Goal: Task Accomplishment & Management: Complete application form

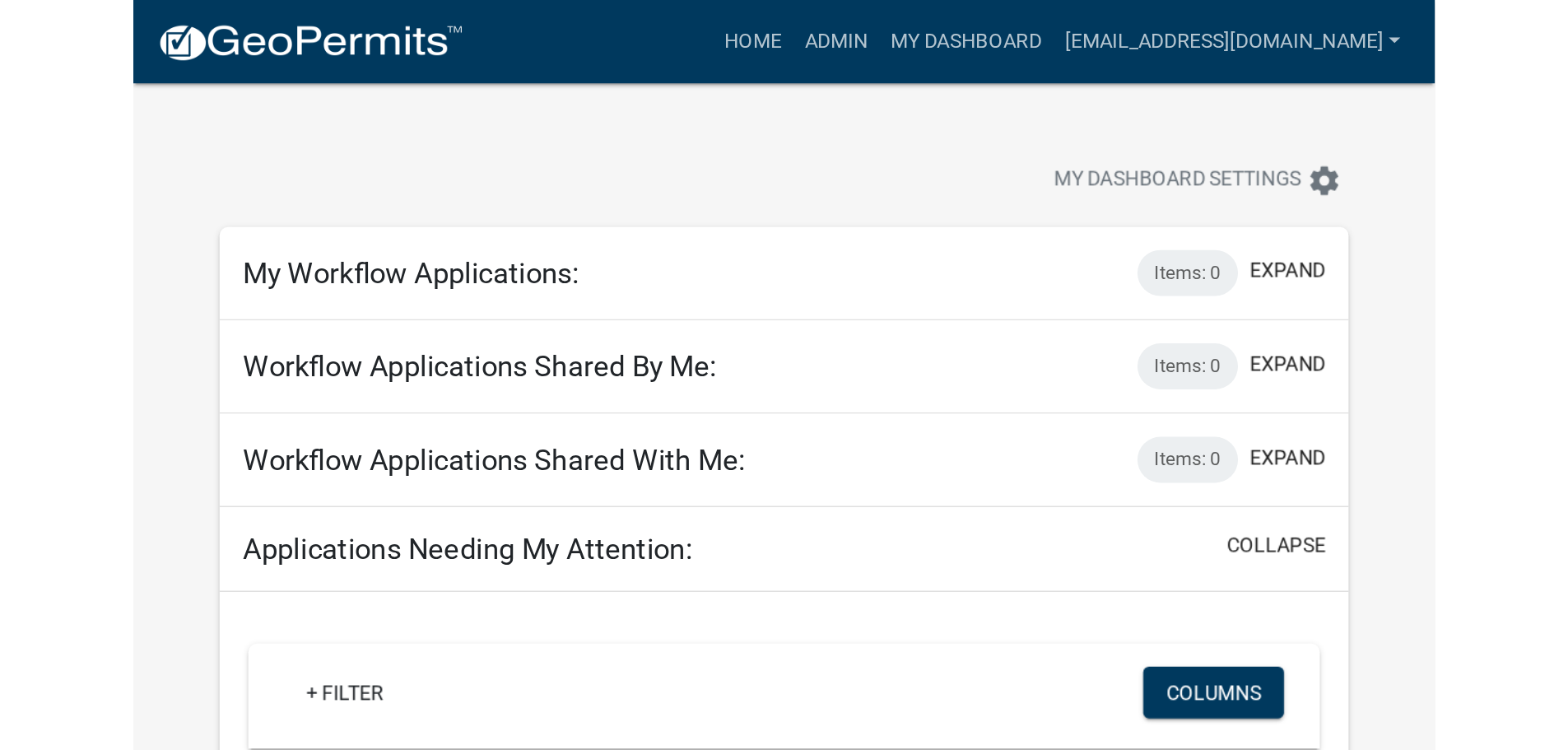
scroll to position [412, 0]
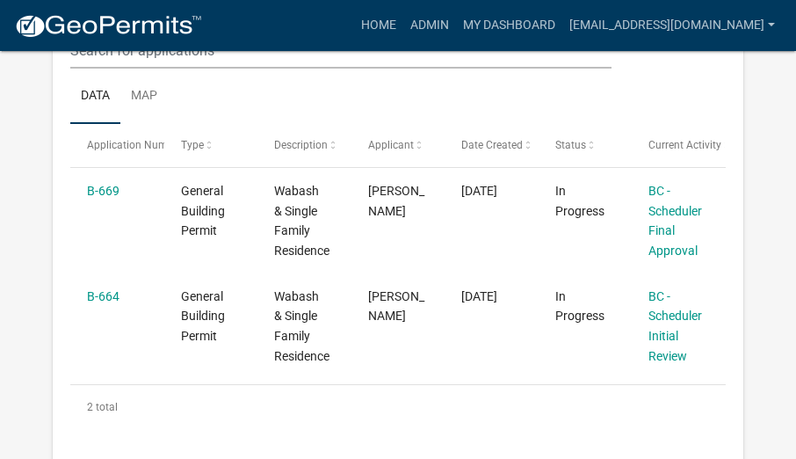
click at [713, 129] on datatable-header-cell "Current Activity" at bounding box center [678, 145] width 93 height 42
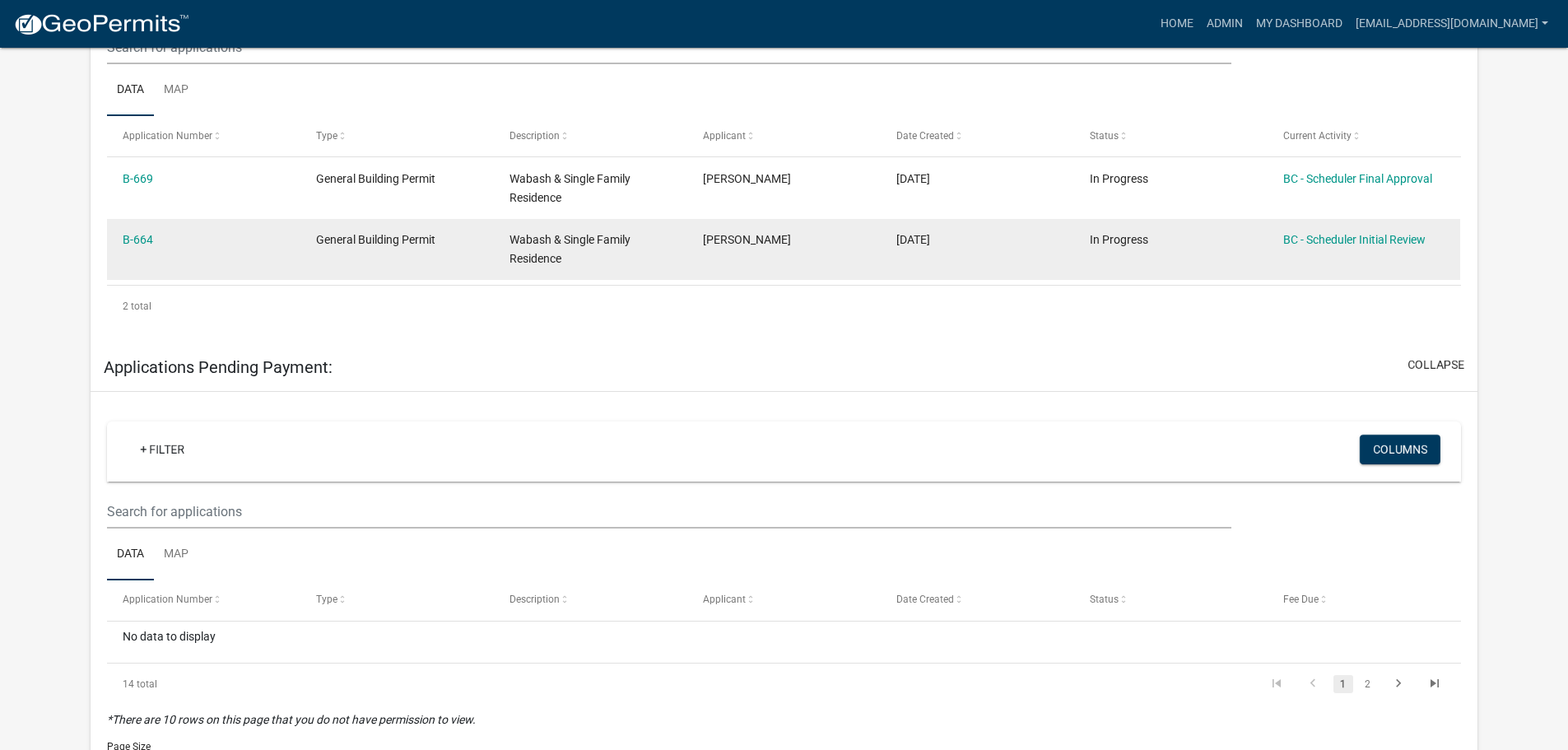
click at [142, 231] on div "B-664" at bounding box center [203, 240] width 161 height 19
click at [135, 242] on link "B-664" at bounding box center [138, 240] width 31 height 13
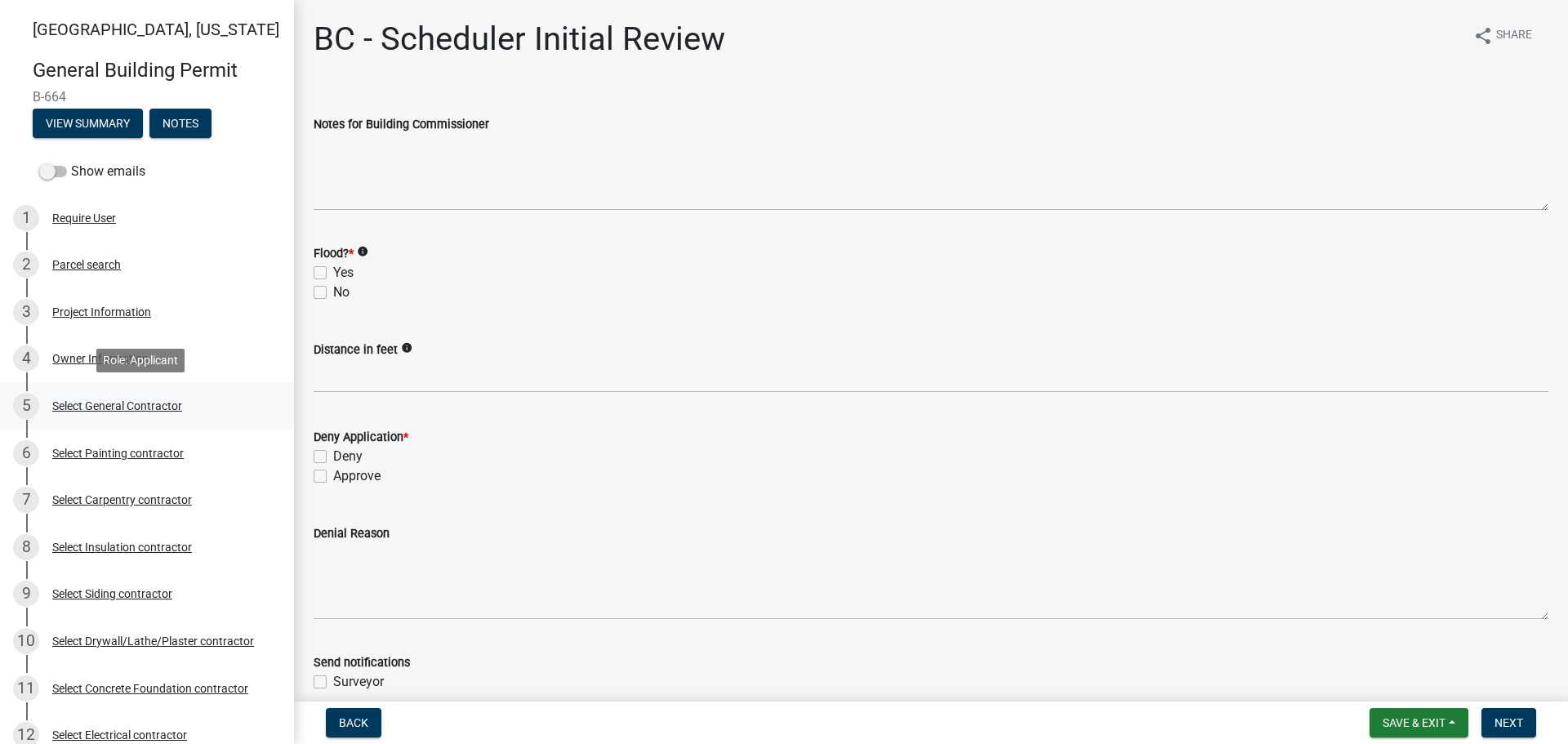
scroll to position [82, 0]
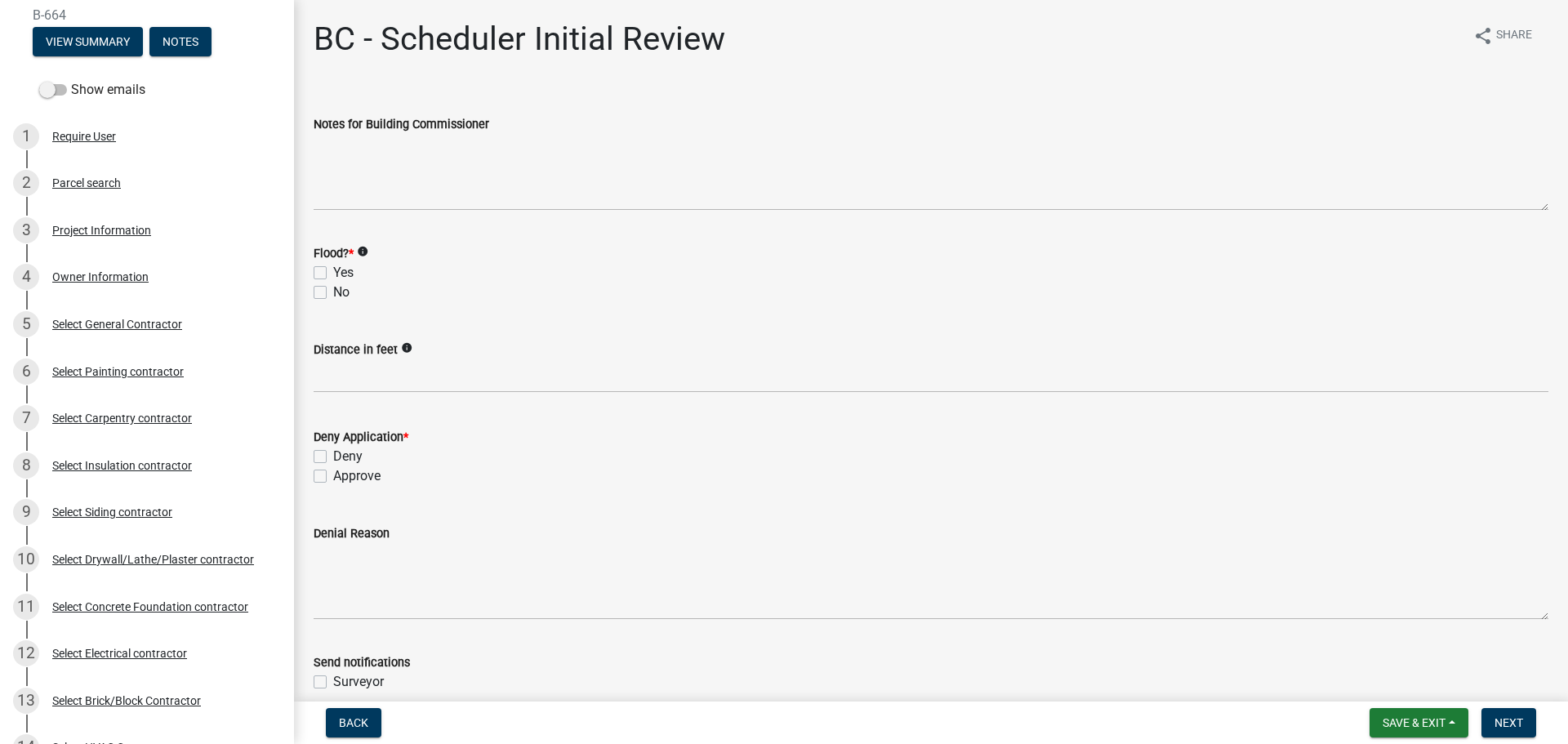
click at [333, 294] on label "No" at bounding box center [341, 292] width 17 height 20
click at [333, 293] on input "No" at bounding box center [337, 287] width 10 height 10
checkbox input "true"
checkbox input "false"
checkbox input "true"
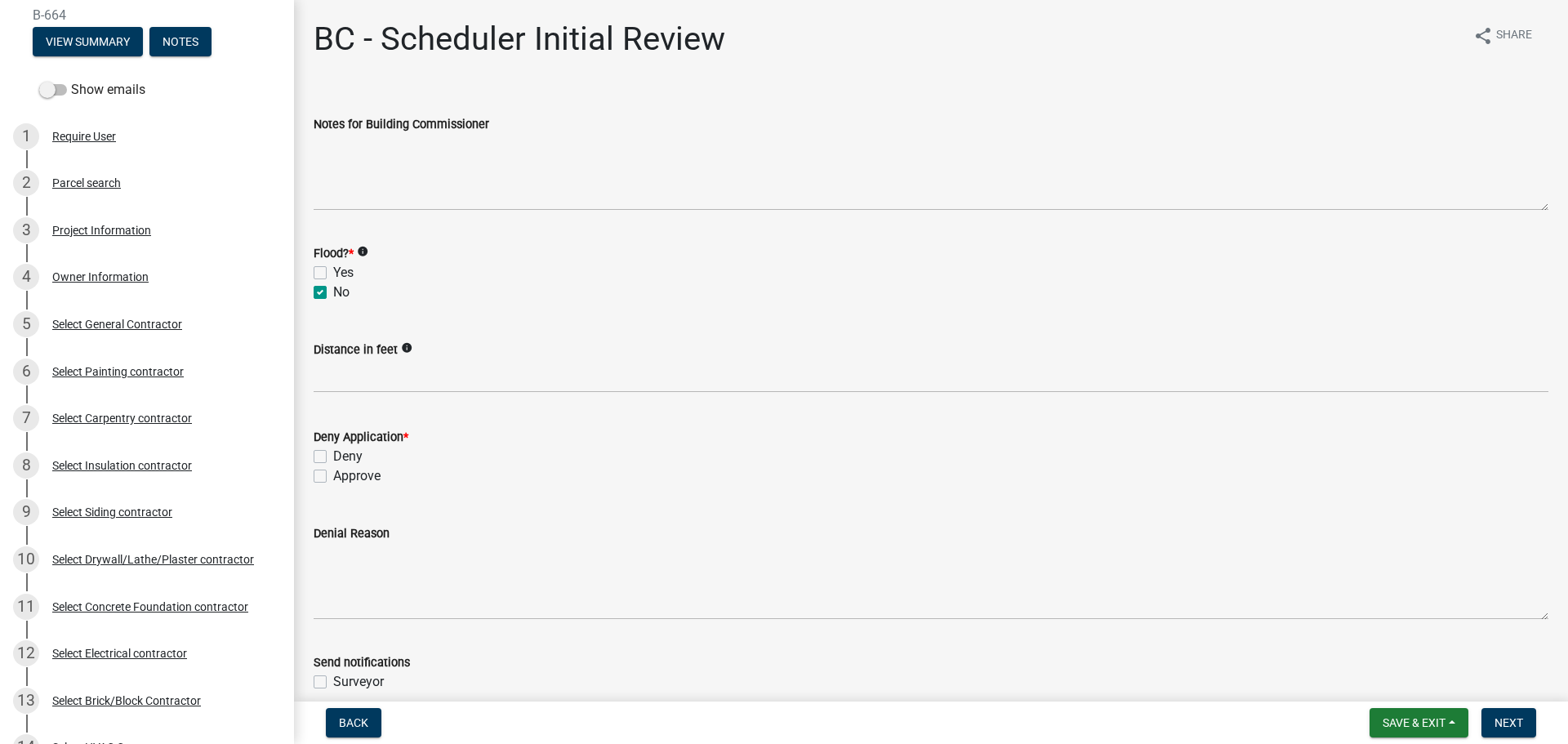
click at [333, 426] on label "Approve" at bounding box center [356, 476] width 47 height 20
click at [333, 426] on input "Approve" at bounding box center [337, 472] width 10 height 10
checkbox input "true"
checkbox input "false"
checkbox input "true"
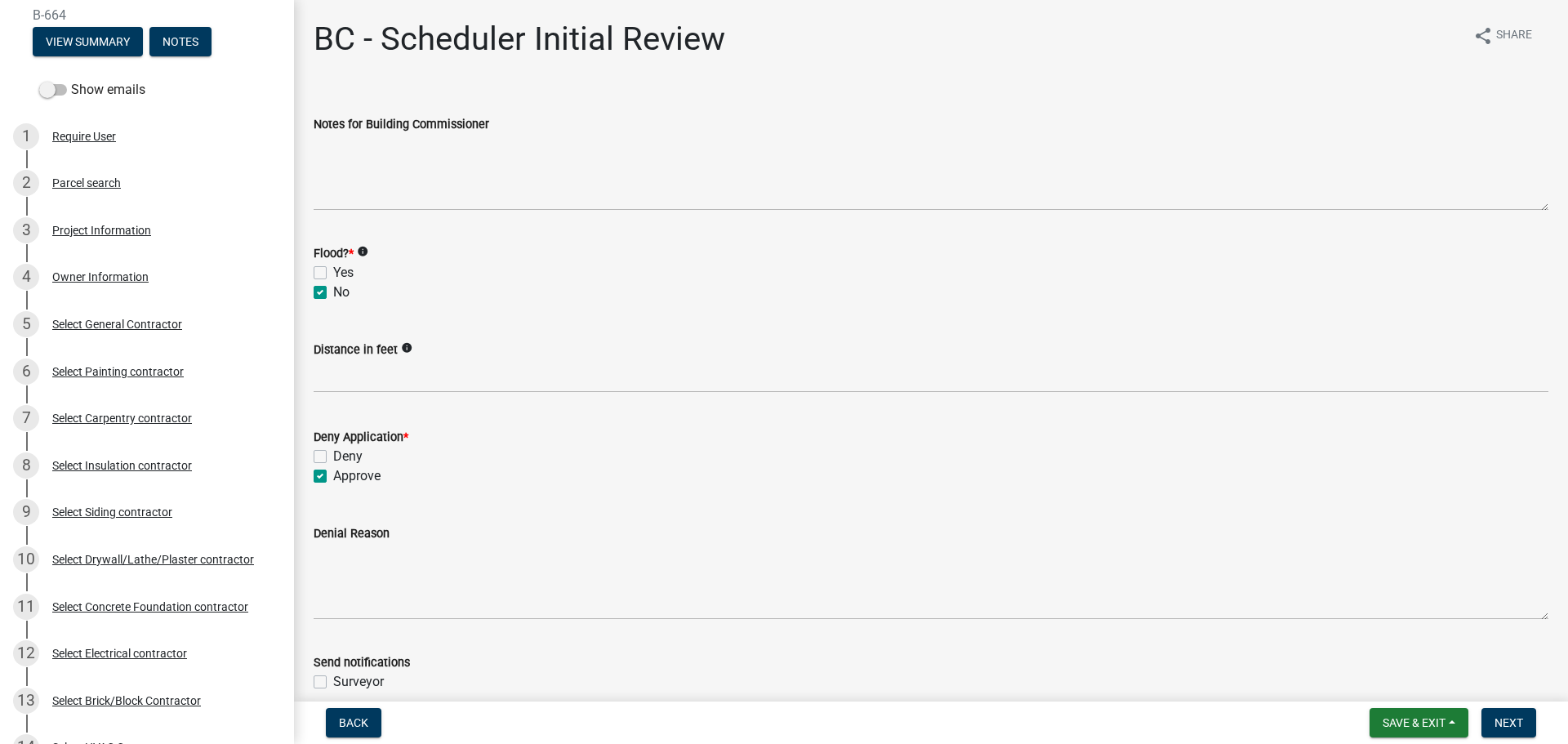
scroll to position [300, 0]
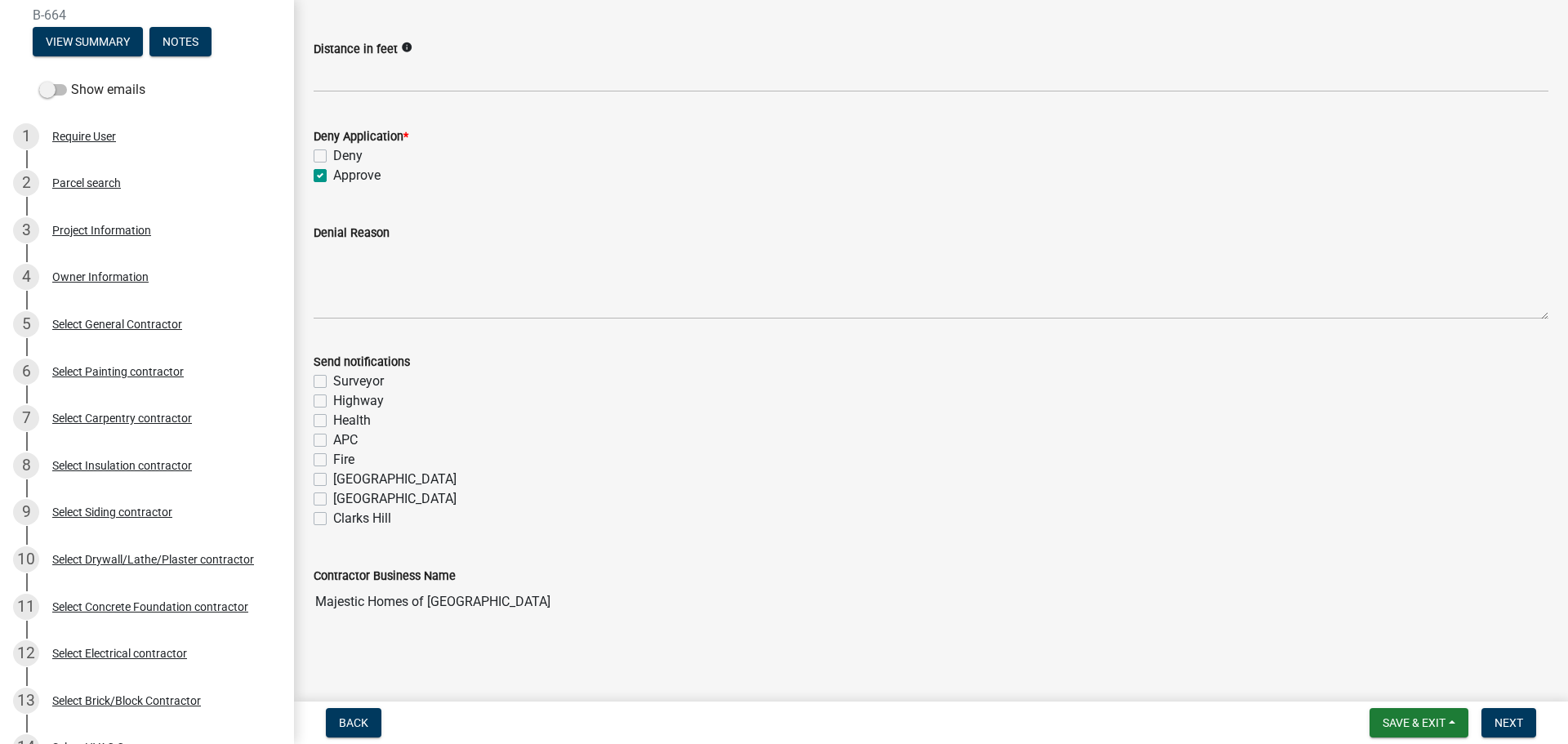
click at [333, 426] on label "Fire" at bounding box center [343, 459] width 21 height 20
click at [333, 426] on input "Fire" at bounding box center [337, 455] width 10 height 10
checkbox input "true"
checkbox input "false"
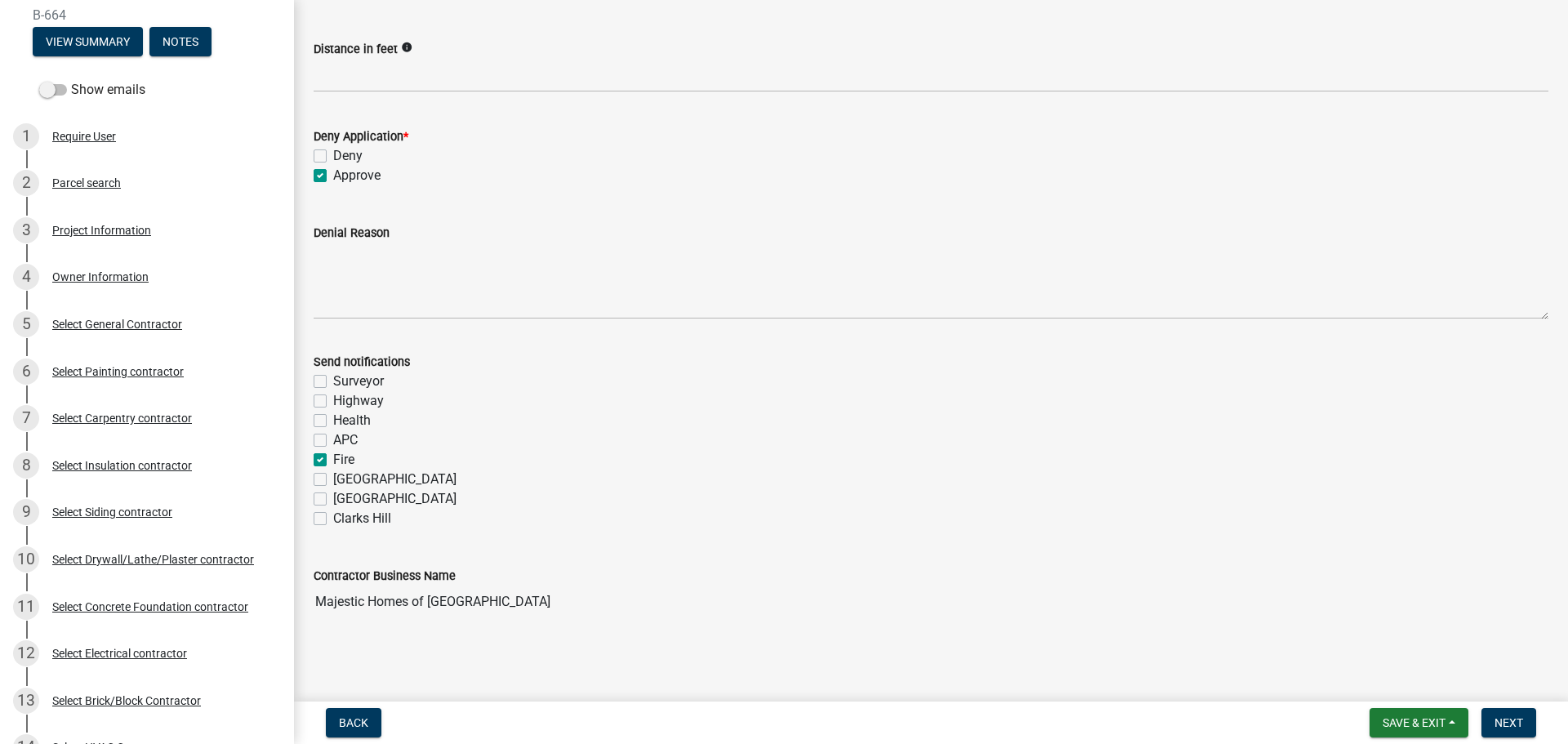
checkbox input "false"
checkbox input "true"
checkbox input "false"
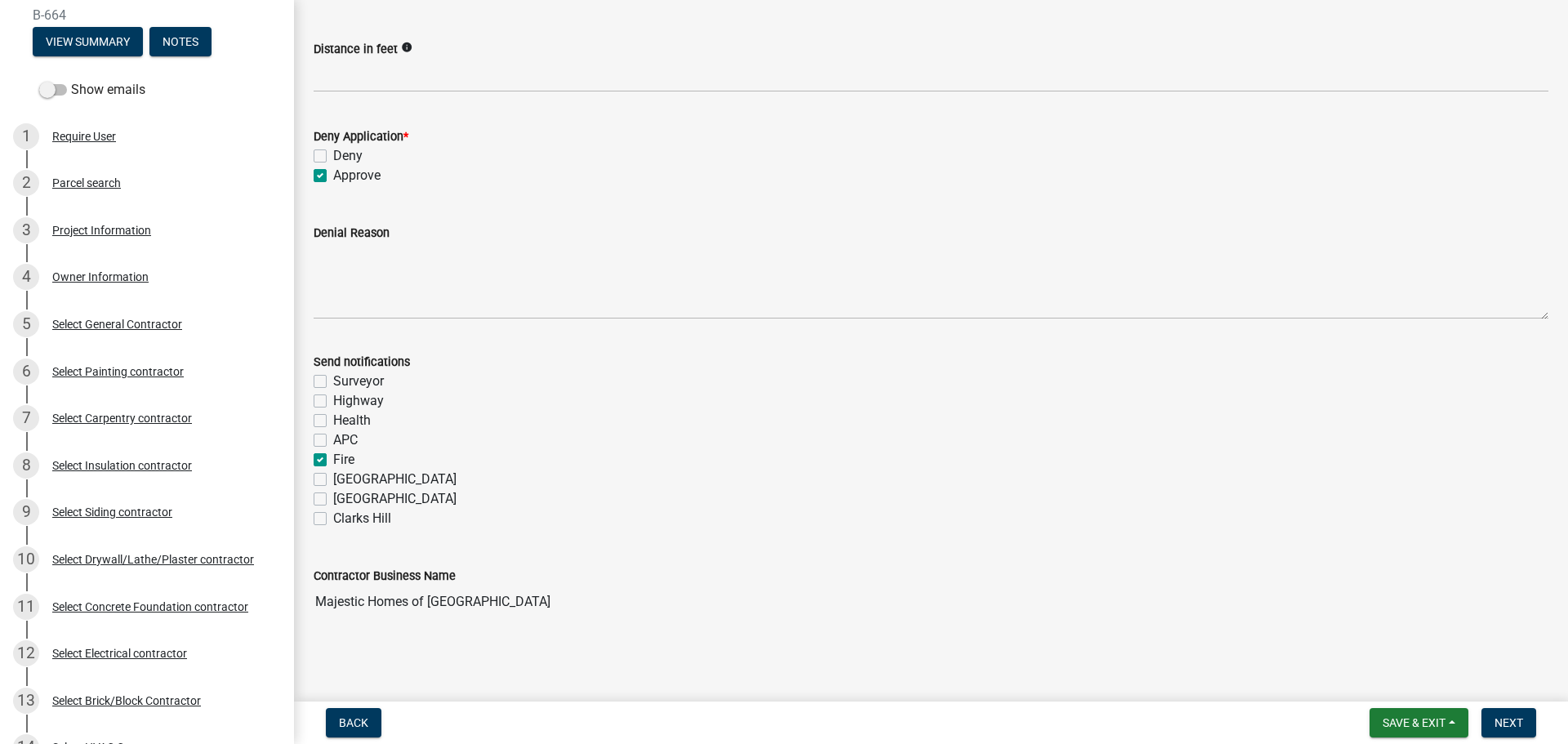
checkbox input "false"
click at [739, 426] on span "Next" at bounding box center [1509, 723] width 29 height 13
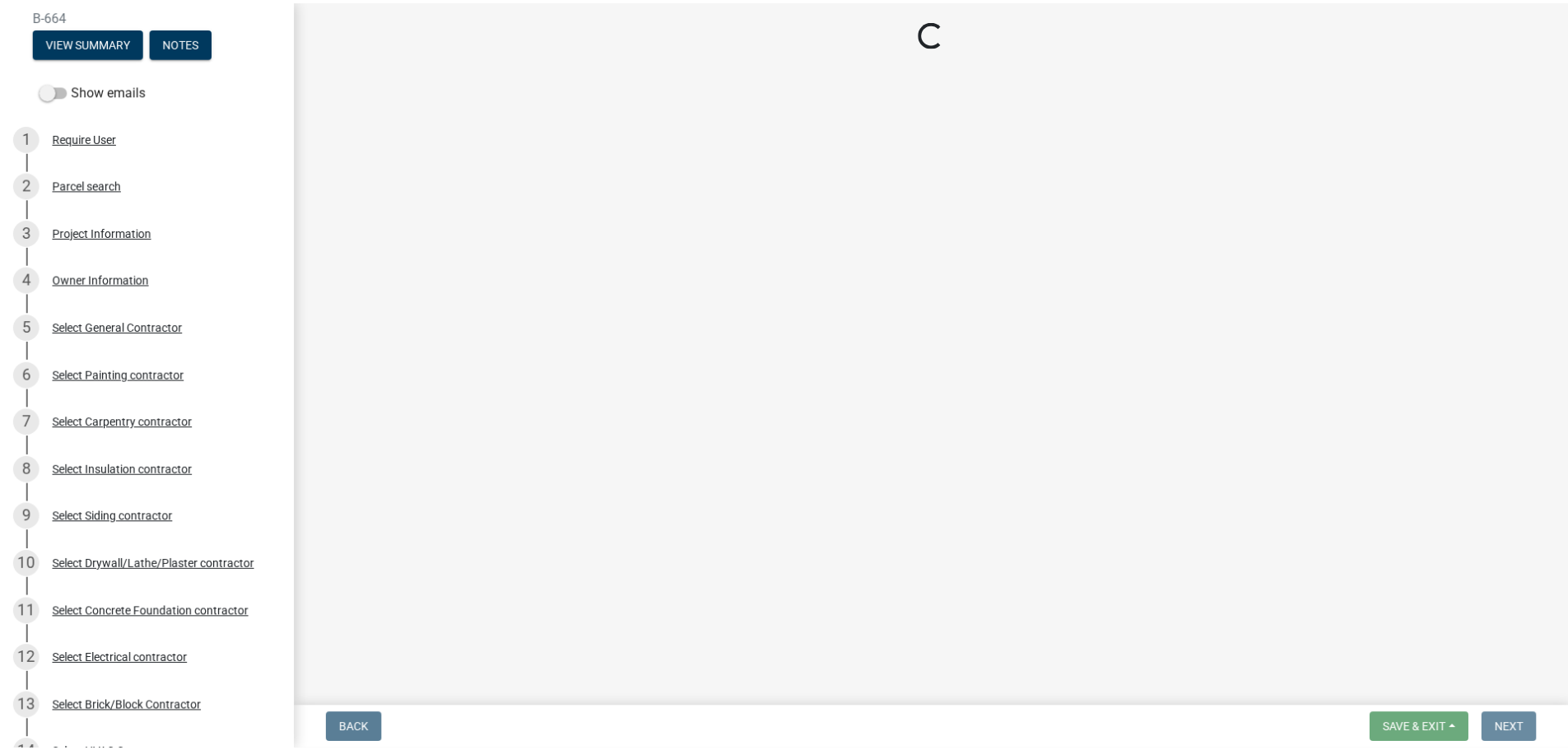
scroll to position [0, 0]
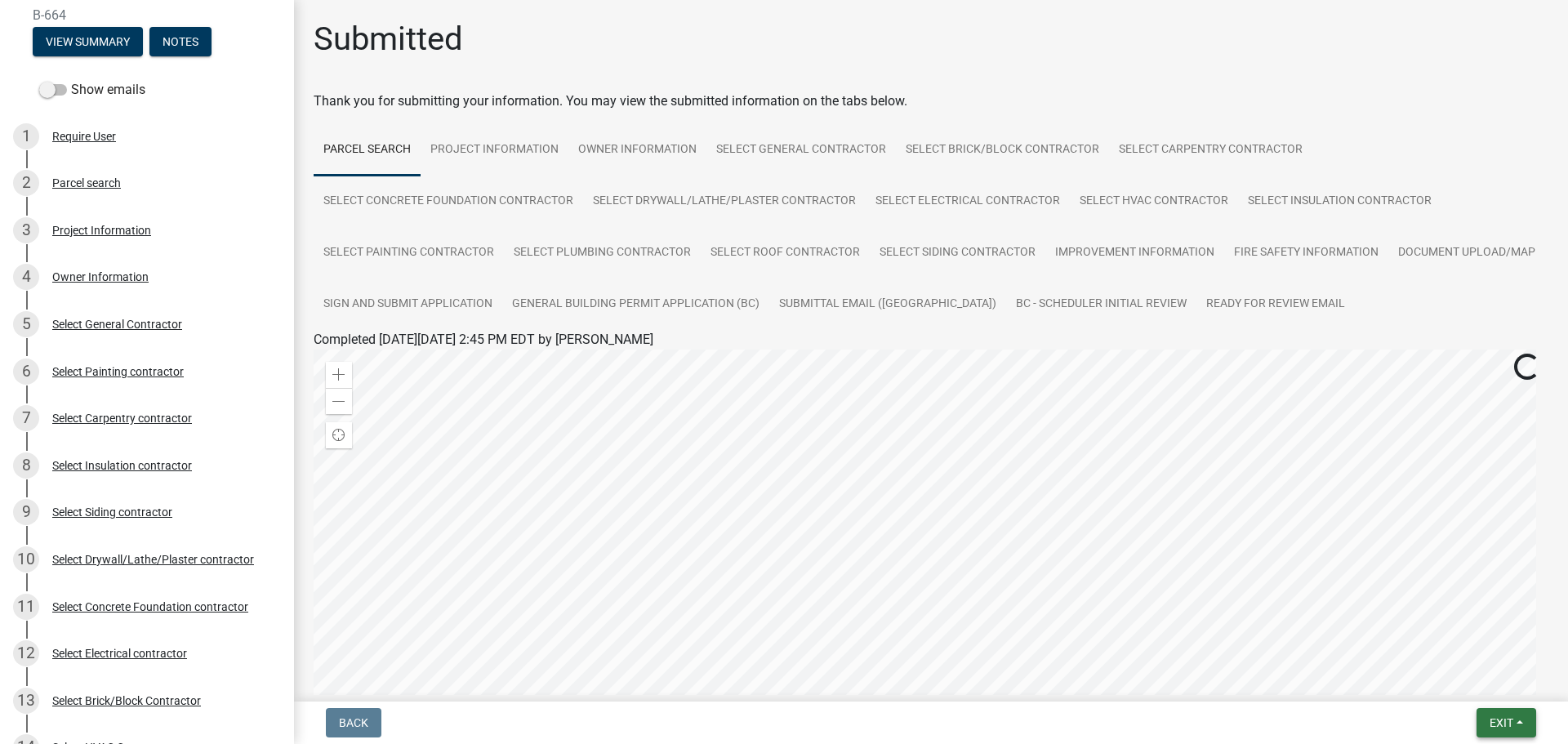
drag, startPoint x: 1522, startPoint y: 721, endPoint x: 1509, endPoint y: 714, distance: 14.8
click at [739, 426] on button "Exit" at bounding box center [1506, 724] width 59 height 30
click at [739, 426] on button "Save & Exit" at bounding box center [1470, 681] width 131 height 39
